Goal: Task Accomplishment & Management: Complete application form

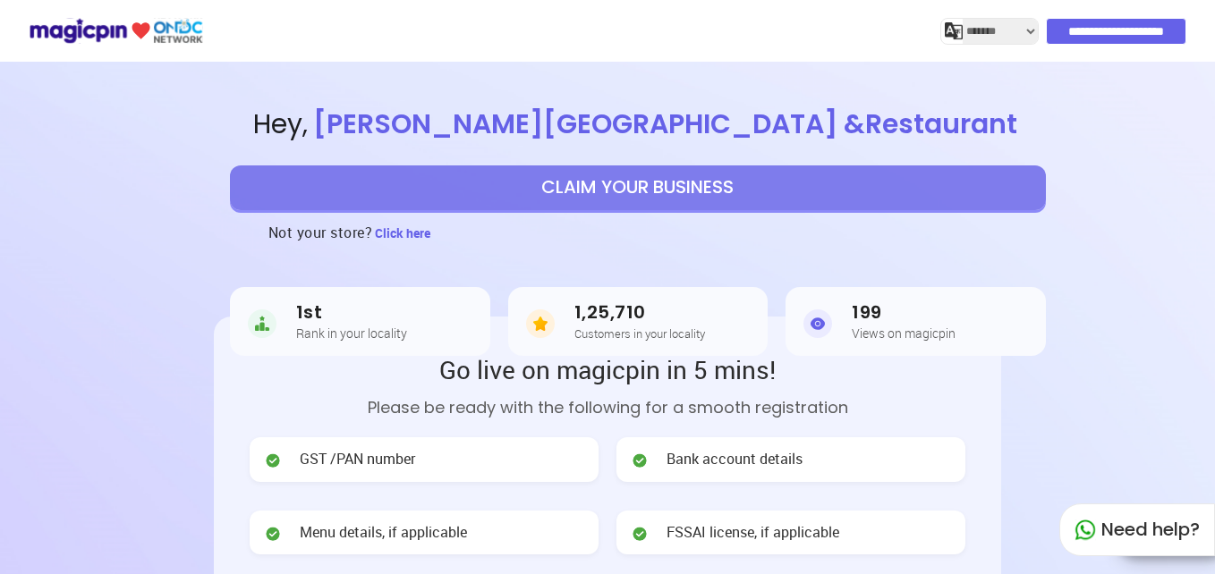
select select "*******"
click at [542, 175] on button "CLAIM YOUR BUSINESS" at bounding box center [638, 188] width 816 height 45
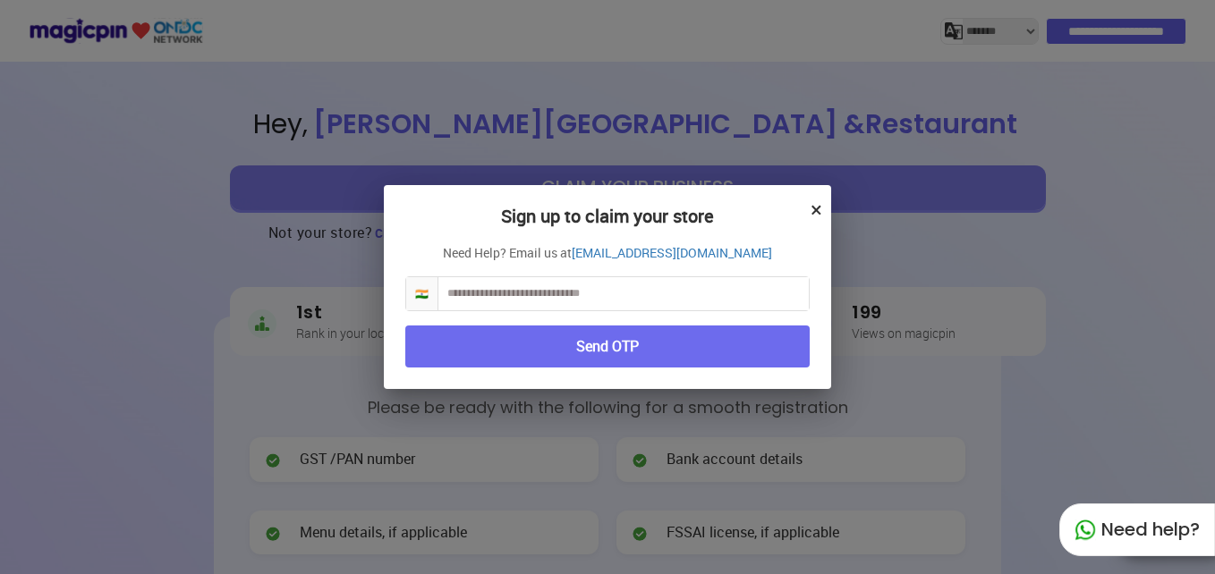
click at [793, 205] on div "Sign up to claim your store × Need Help? Email us at [EMAIL_ADDRESS][DOMAIN_NAM…" at bounding box center [607, 287] width 447 height 204
click at [808, 205] on div "Sign up to claim your store × Need Help? Email us at [EMAIL_ADDRESS][DOMAIN_NAM…" at bounding box center [607, 287] width 447 height 204
click at [812, 206] on button "×" at bounding box center [817, 209] width 12 height 30
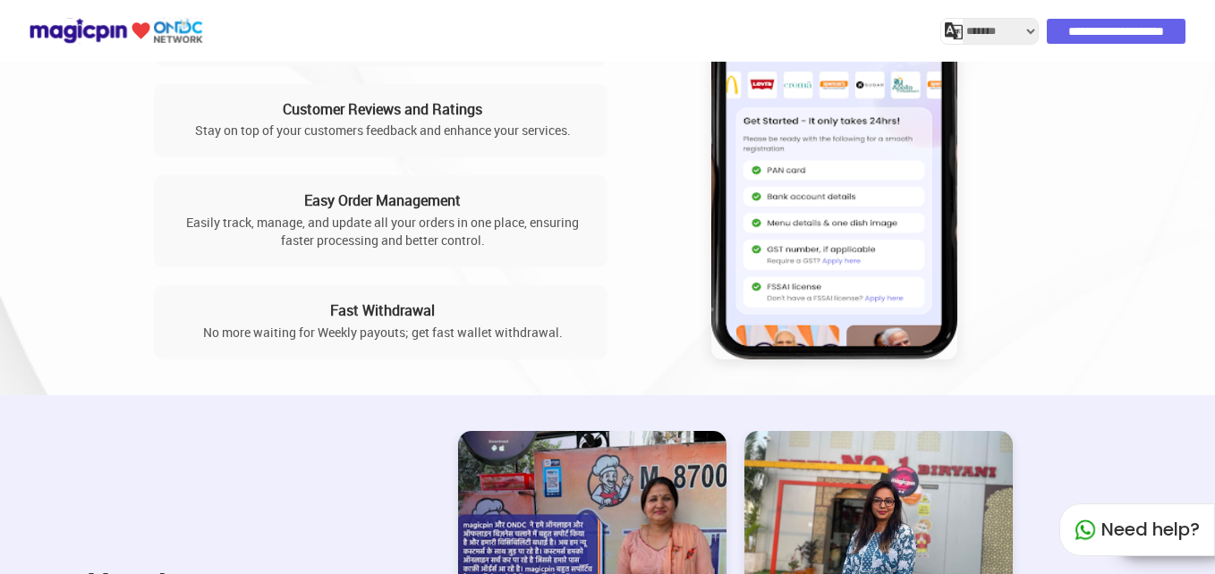
scroll to position [2136, 0]
